Goal: Information Seeking & Learning: Obtain resource

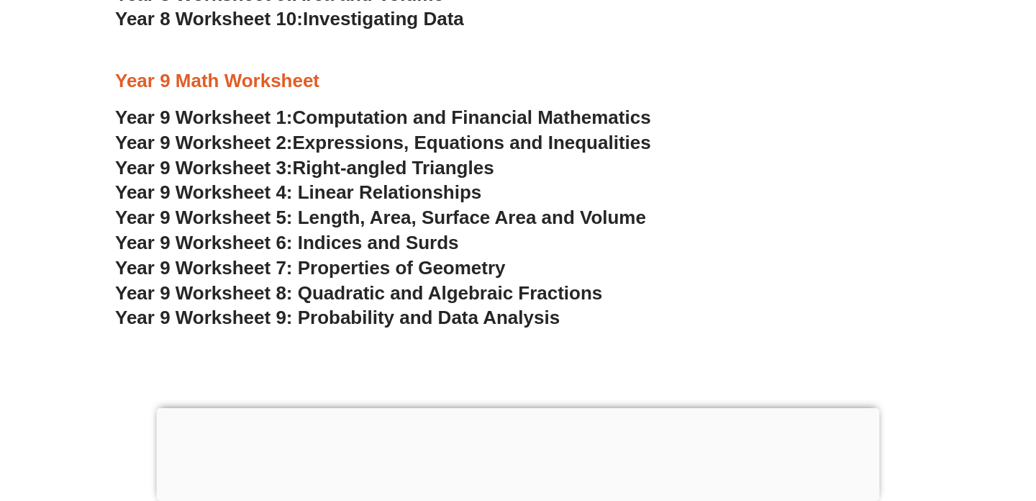
scroll to position [4785, 0]
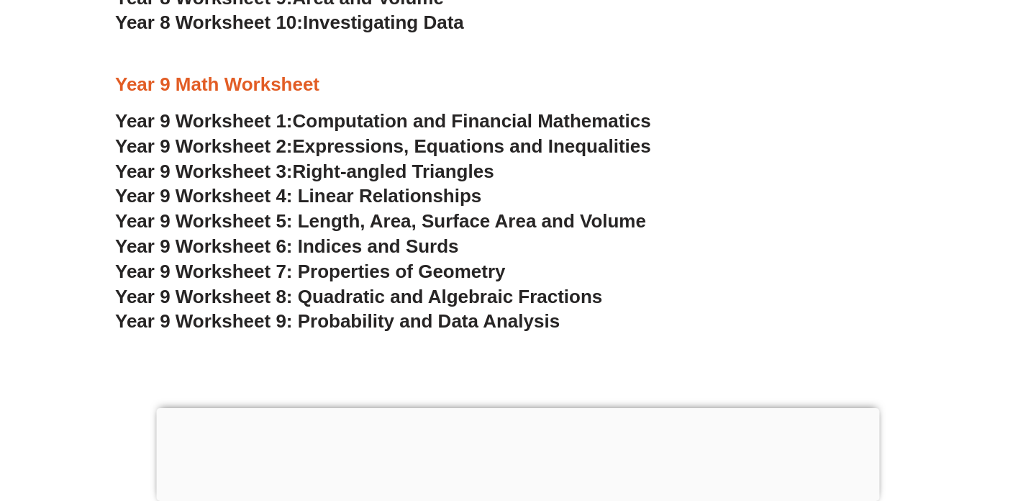
click at [440, 214] on span "Year 9 Worksheet 5: Length, Area, Surface Area and Volume" at bounding box center [380, 221] width 531 height 22
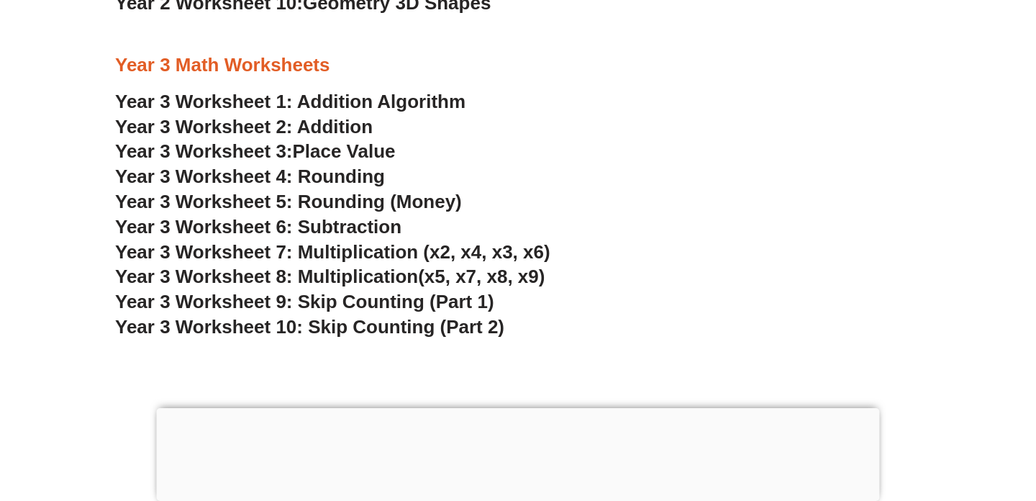
scroll to position [1982, 0]
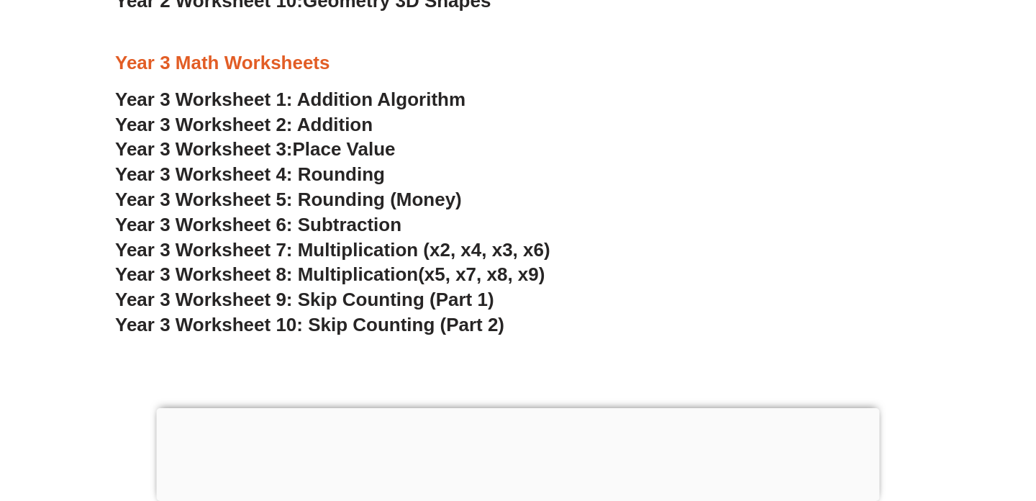
click at [361, 220] on span "Year 3 Worksheet 6: Subtraction" at bounding box center [258, 225] width 286 height 22
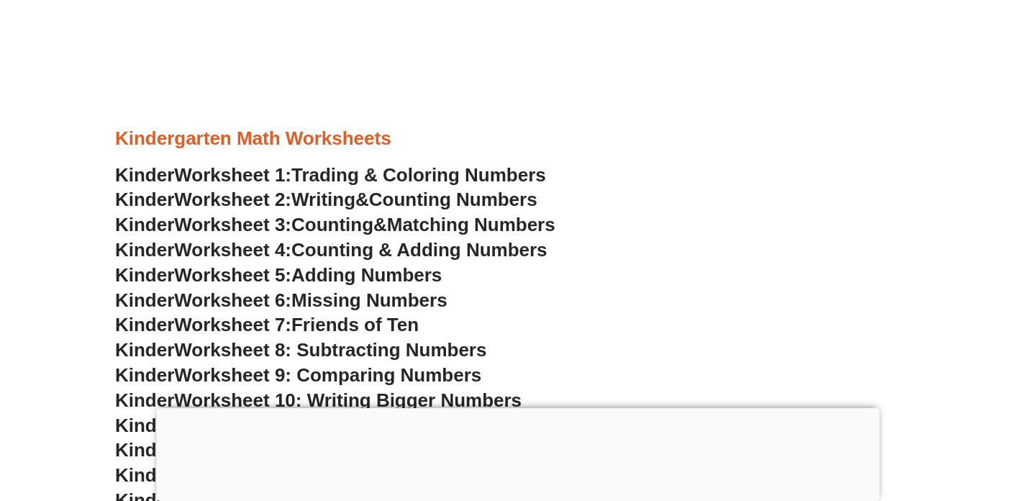
scroll to position [592, 0]
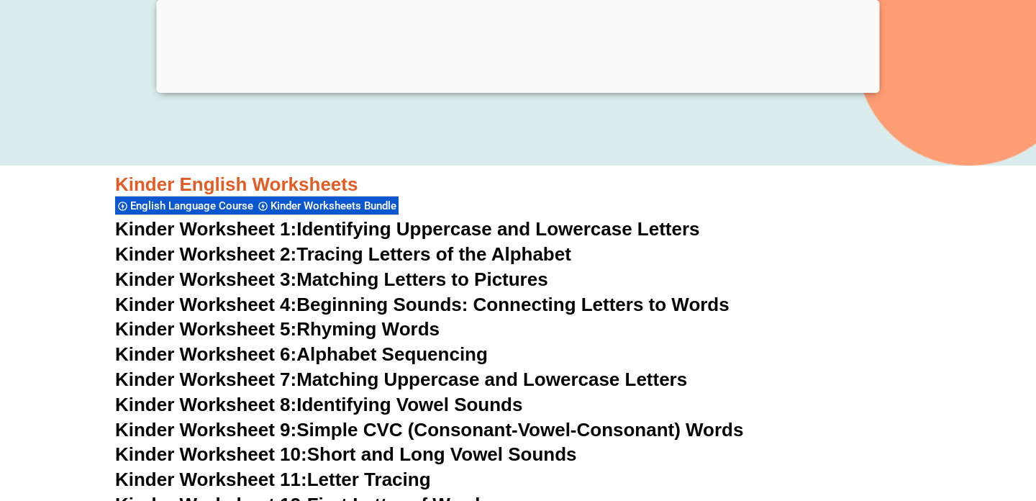
scroll to position [530, 0]
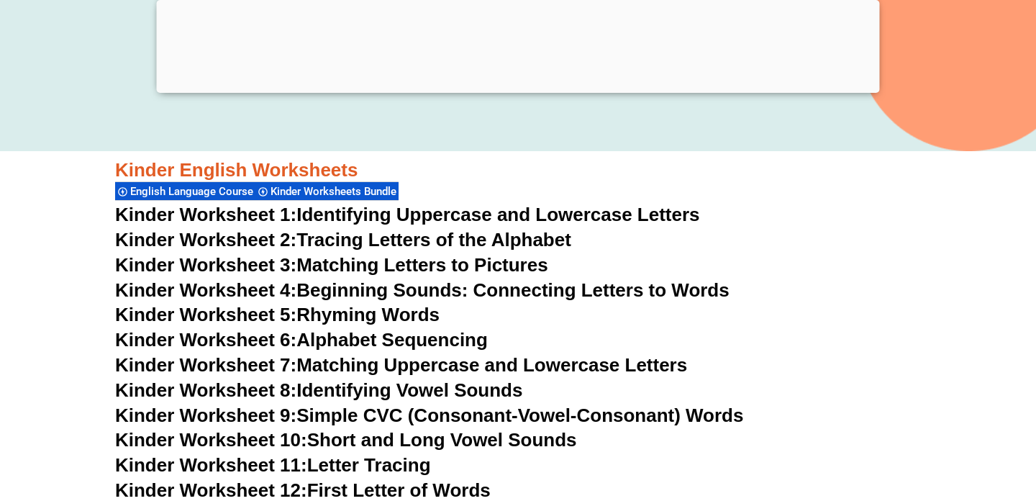
click at [449, 240] on link "Kinder Worksheet 2: Tracing Letters of the Alphabet" at bounding box center [343, 240] width 456 height 22
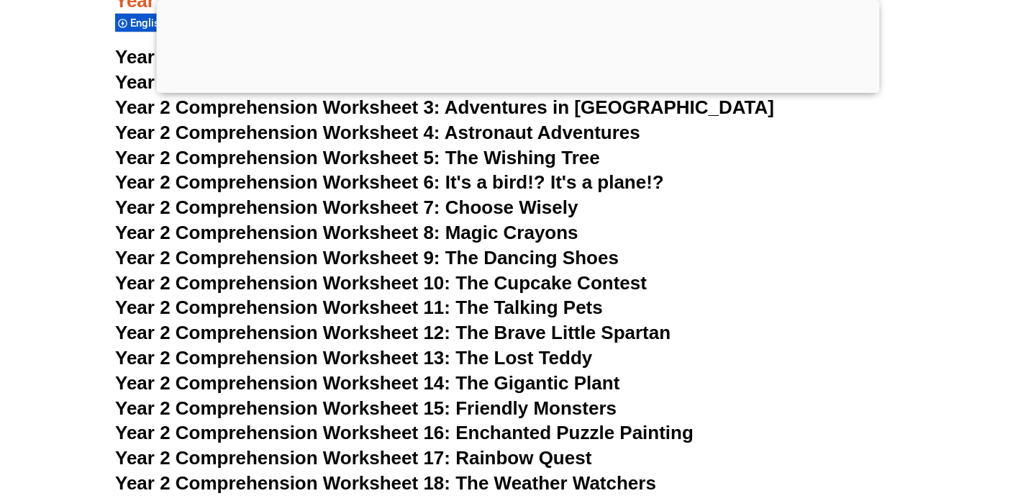
scroll to position [3328, 0]
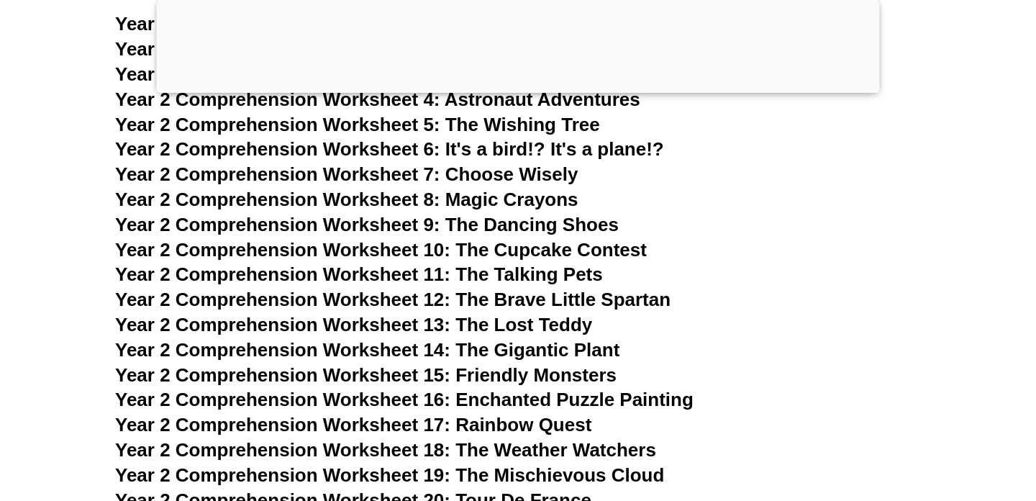
click at [337, 235] on span "Year 2 Comprehension Worksheet 9: The Dancing Shoes" at bounding box center [367, 225] width 504 height 22
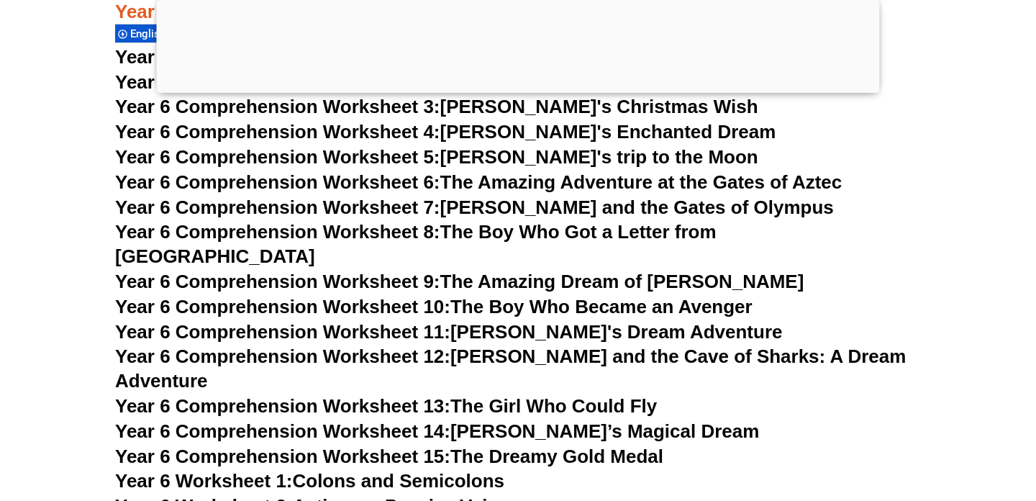
scroll to position [7635, 0]
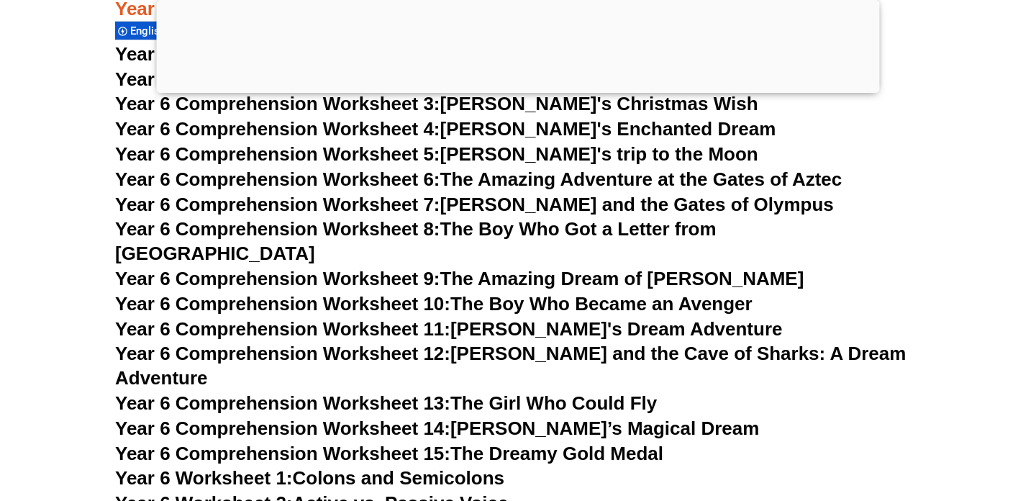
click at [334, 392] on span "Year 6 Comprehension Worksheet 13:" at bounding box center [282, 403] width 335 height 22
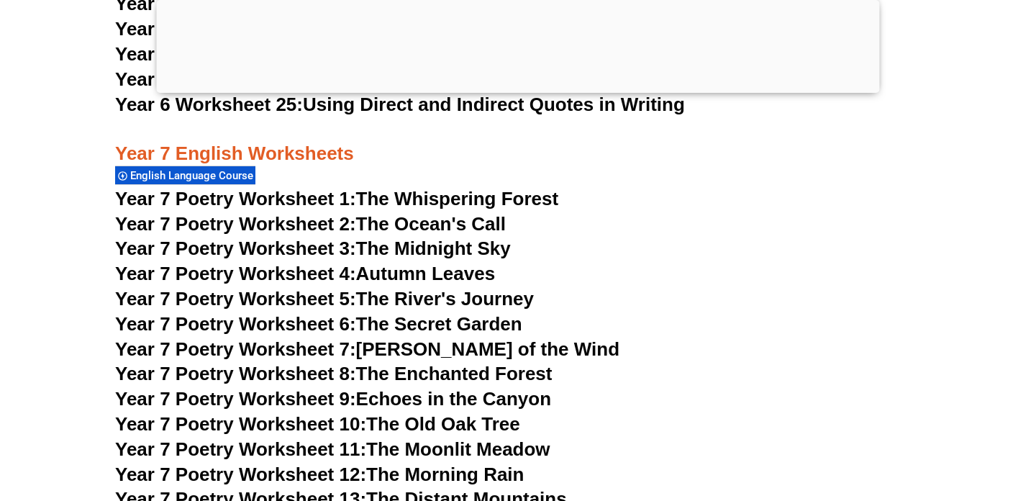
scroll to position [8612, 0]
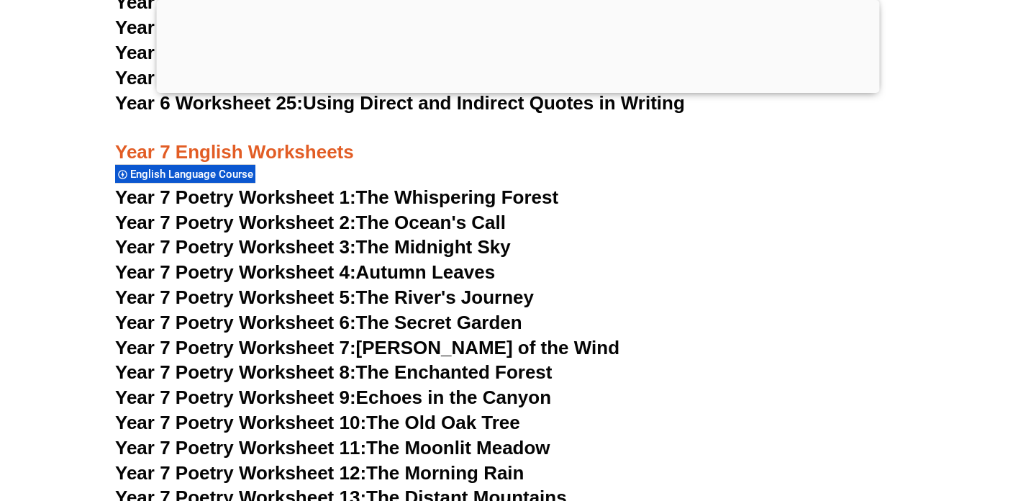
click at [404, 261] on link "Year 7 Poetry Worksheet 4: Autumn Leaves" at bounding box center [305, 272] width 380 height 22
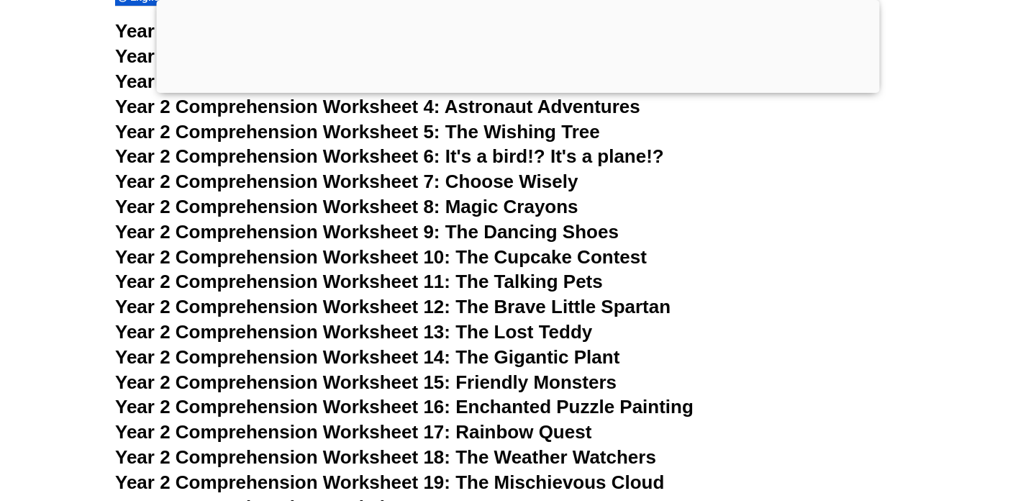
scroll to position [3320, 0]
click at [435, 168] on span "Year 2 Comprehension Worksheet 6: It's a bird!? It's a plane!?" at bounding box center [389, 157] width 549 height 22
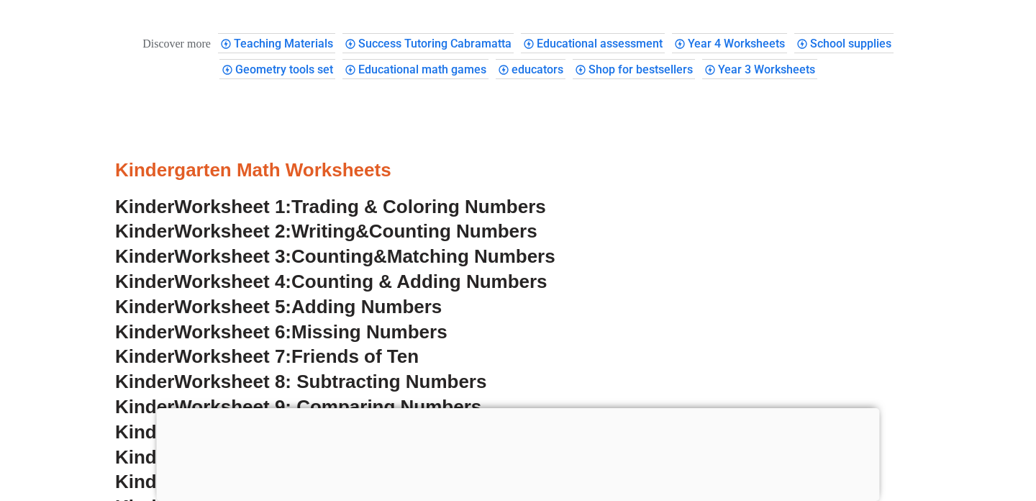
scroll to position [536, 0]
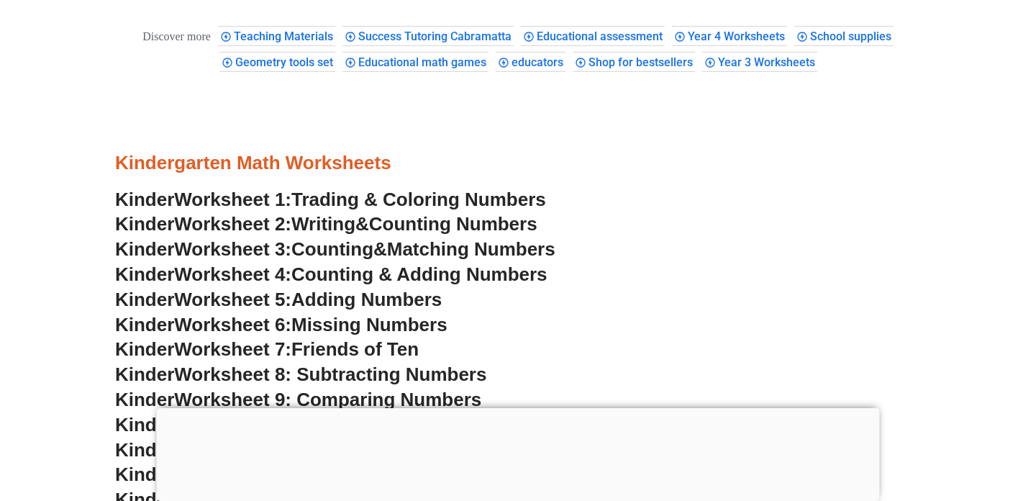
click at [348, 192] on span "Trading & Coloring Numbers" at bounding box center [419, 200] width 255 height 22
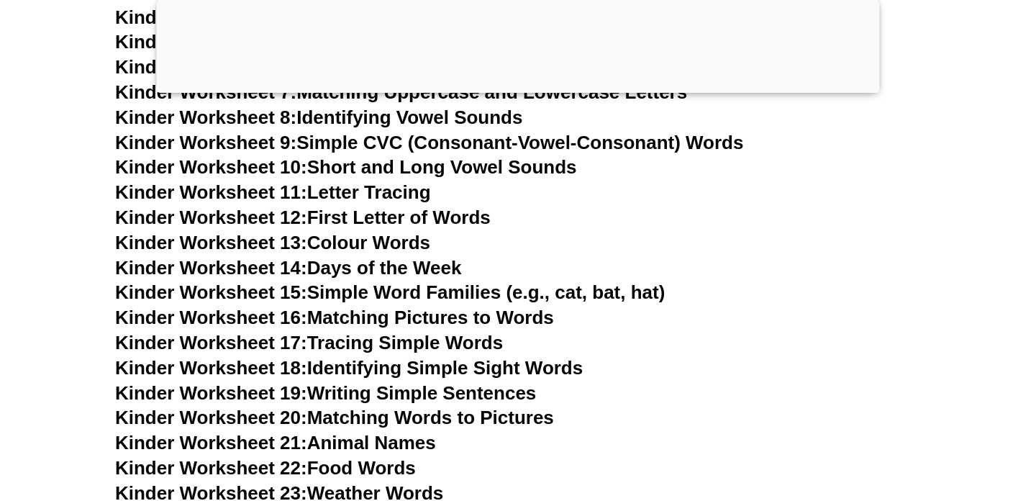
click at [518, 89] on div at bounding box center [518, 89] width 723 height 0
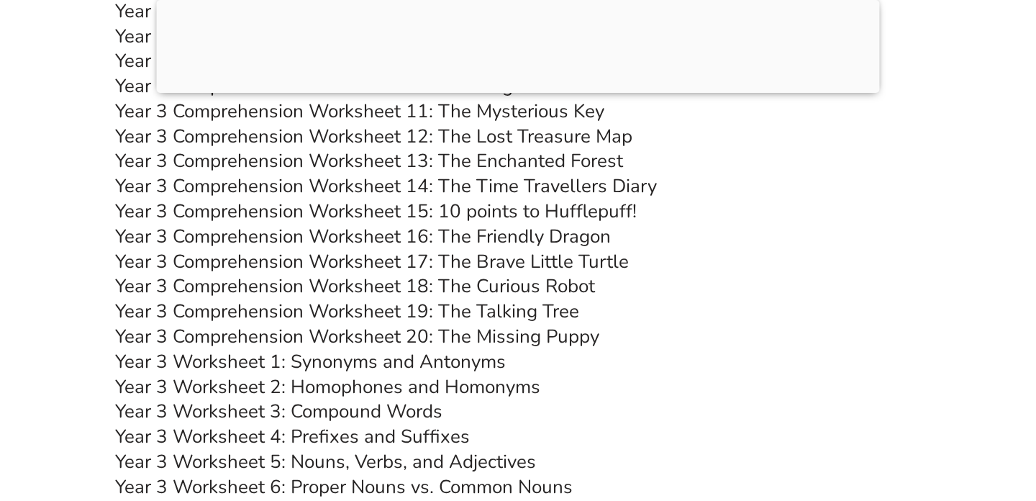
scroll to position [4609, 0]
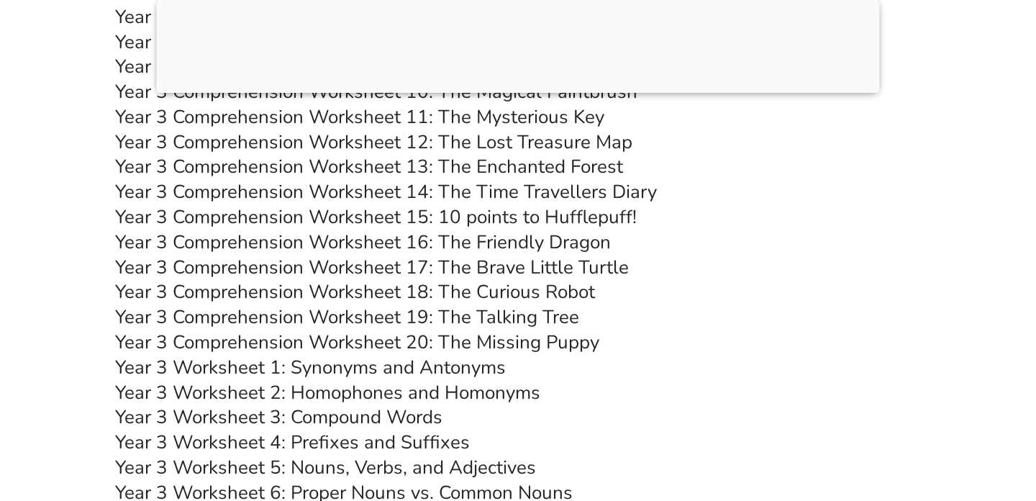
click at [316, 179] on link "Year 3 Comprehension Worksheet 13: The Enchanted Forest" at bounding box center [369, 166] width 508 height 25
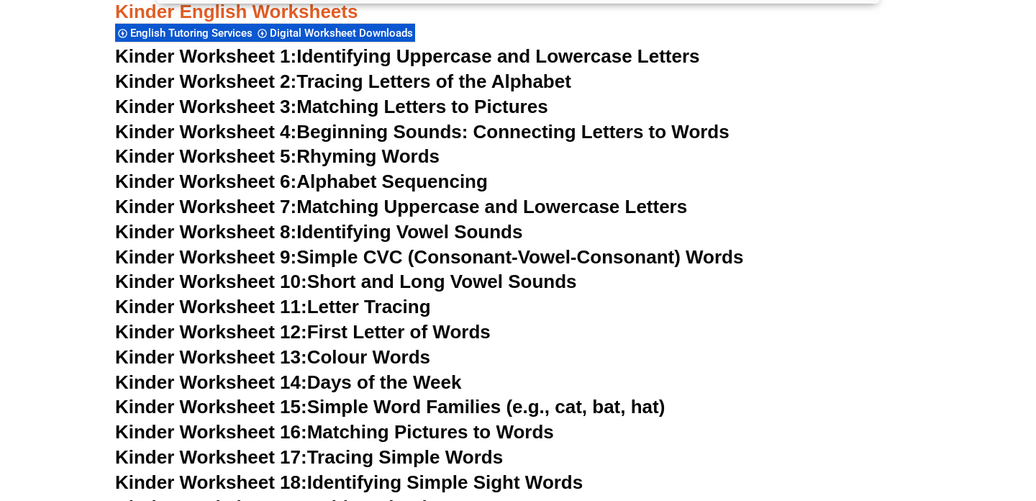
scroll to position [1012, 0]
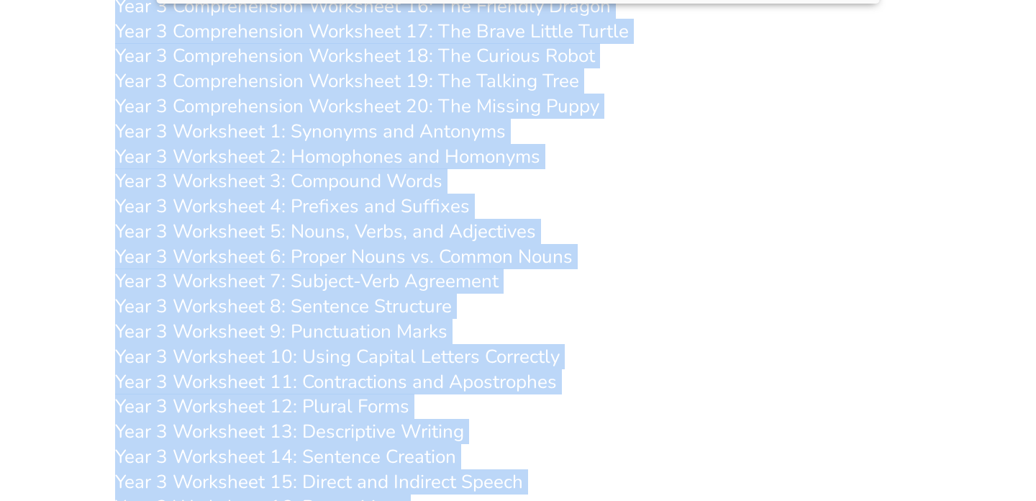
scroll to position [5026, 0]
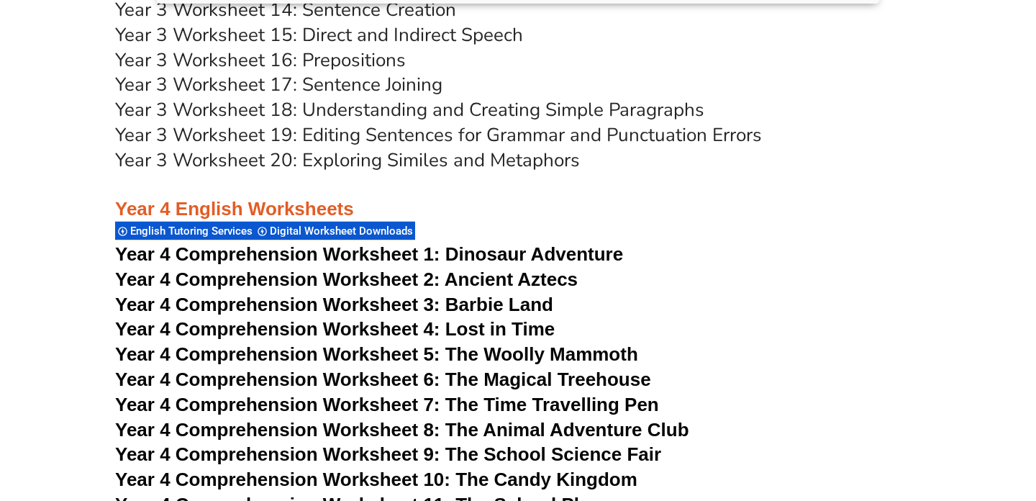
scroll to position [5372, 0]
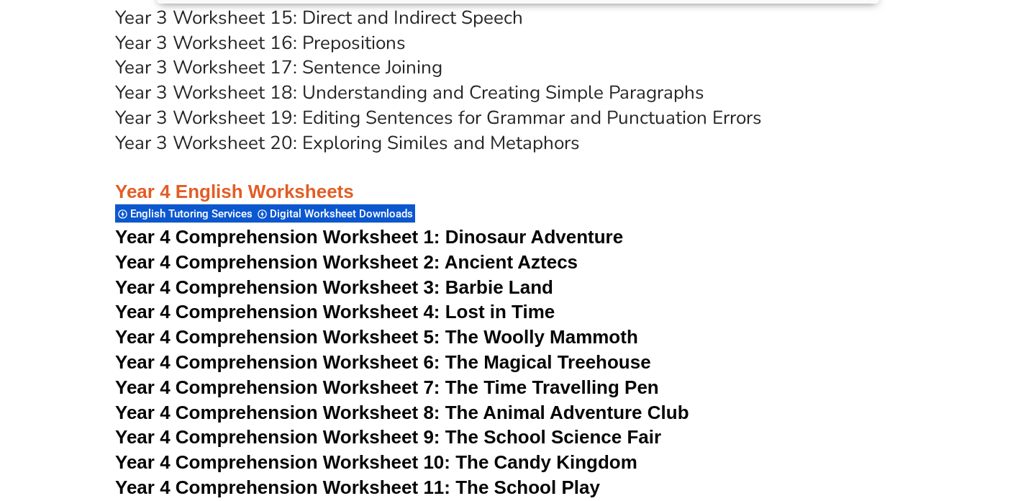
click at [348, 322] on span "Year 4 Comprehension Worksheet 4: Lost in Time" at bounding box center [335, 312] width 440 height 22
click at [412, 398] on span "Year 4 Comprehension Worksheet 7: The Time Travelling Pen" at bounding box center [387, 387] width 544 height 22
click at [499, 448] on span "Year 4 Comprehension Worksheet 9: The School Science Fair" at bounding box center [388, 437] width 546 height 22
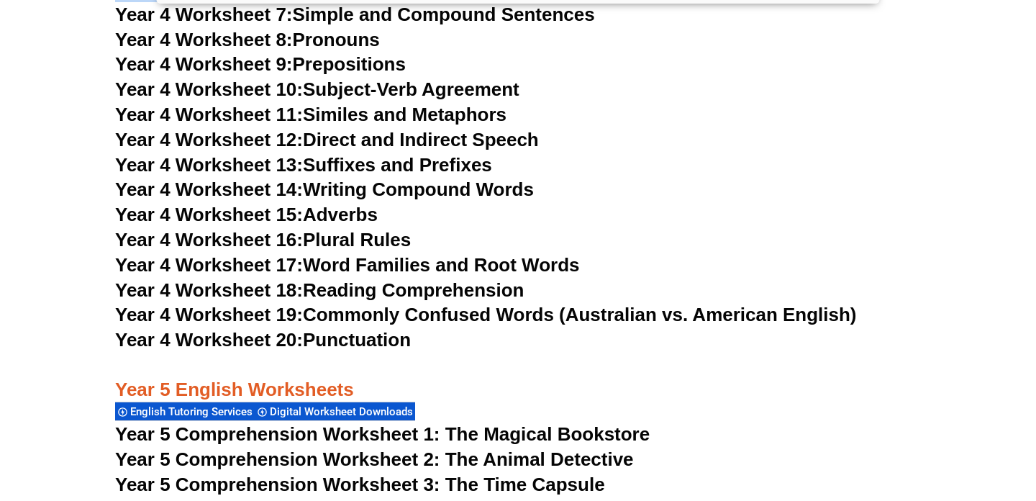
scroll to position [6131, 0]
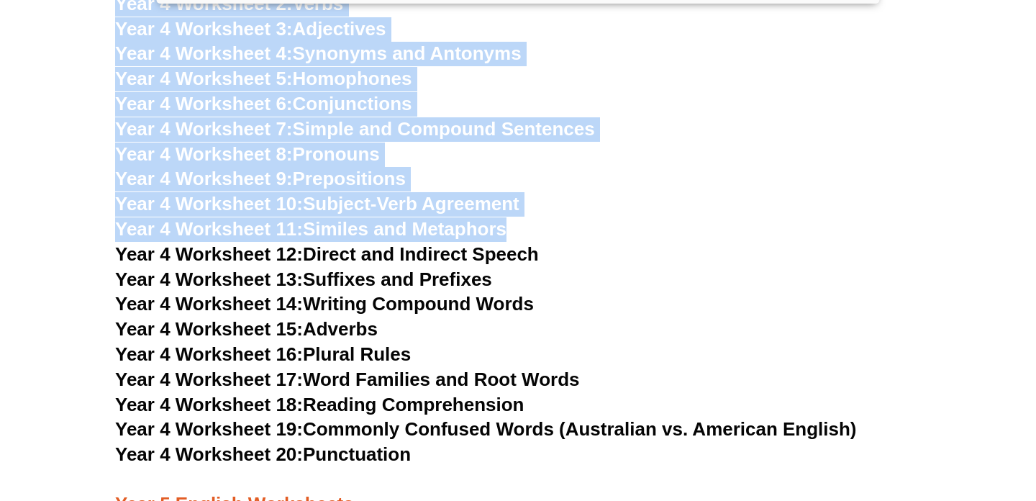
drag, startPoint x: 65, startPoint y: 281, endPoint x: 26, endPoint y: 274, distance: 39.5
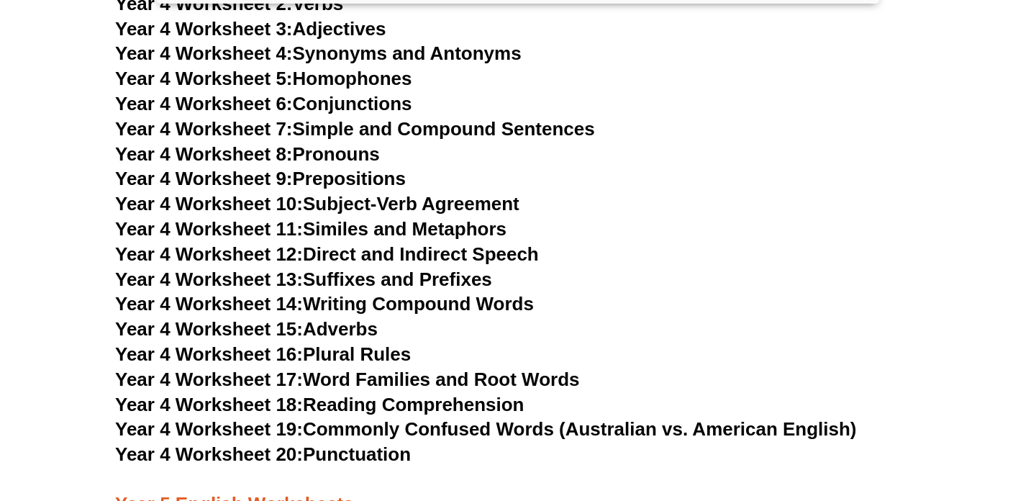
click at [465, 415] on link "Year 4 Worksheet 18: Reading Comprehension" at bounding box center [319, 405] width 409 height 22
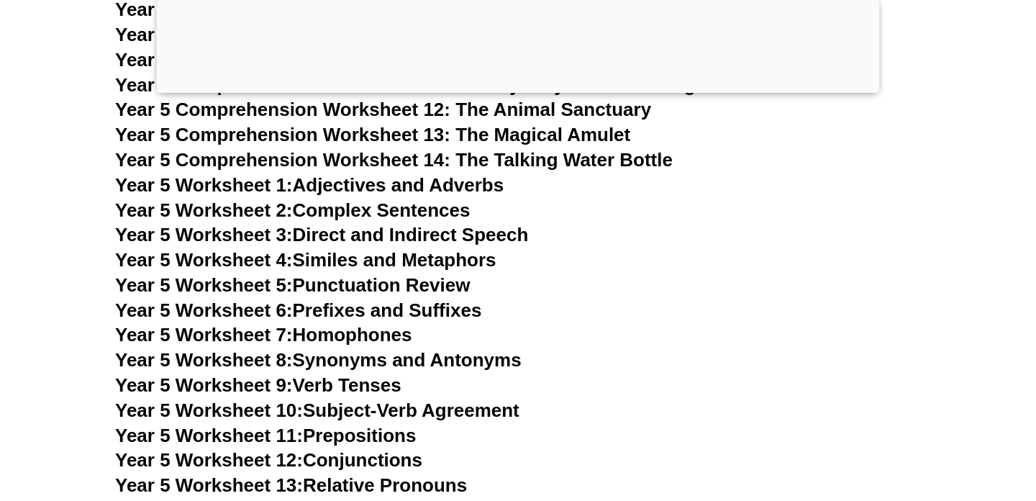
scroll to position [6688, 0]
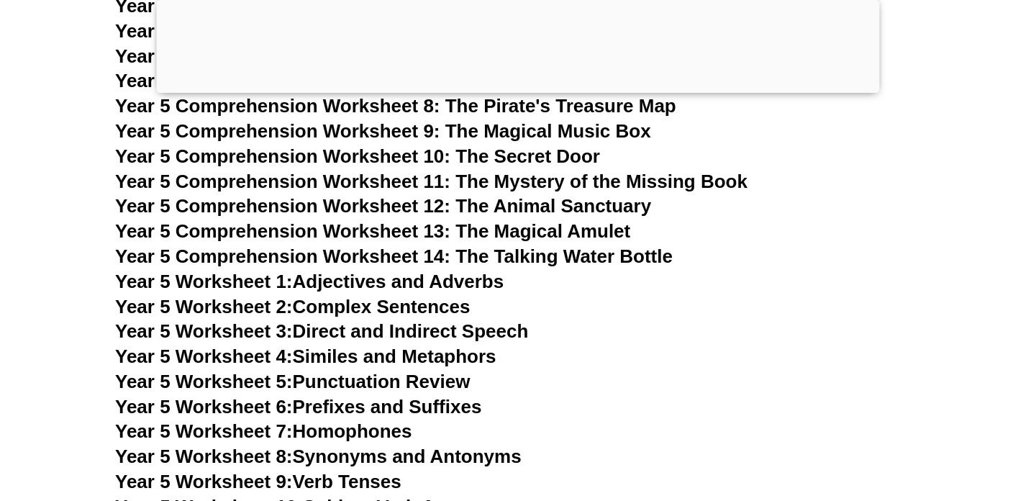
click at [294, 217] on span "Year 5 Comprehension Worksheet 12: The Animal Sanctuary" at bounding box center [383, 206] width 536 height 22
